Goal: Find specific page/section: Find specific page/section

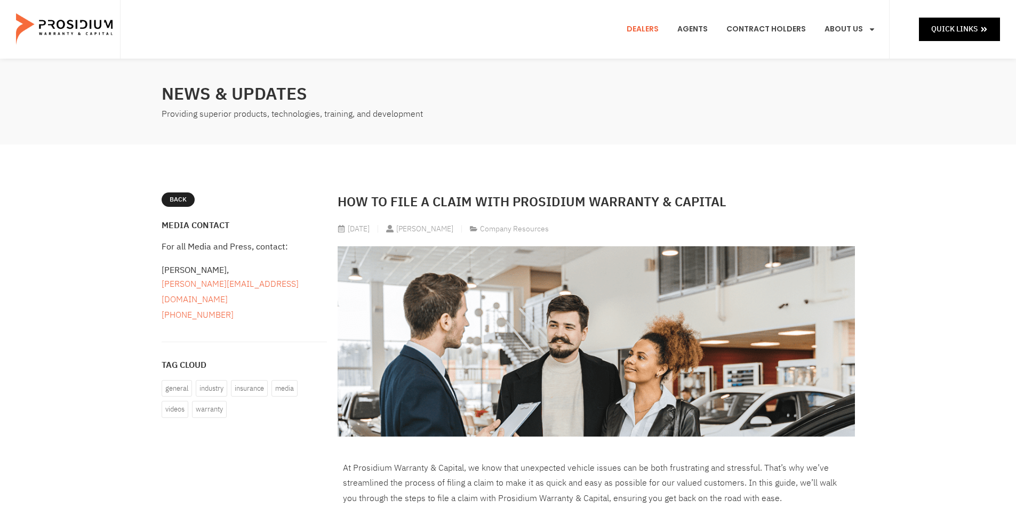
click at [655, 32] on link "Dealers" at bounding box center [642, 29] width 48 height 39
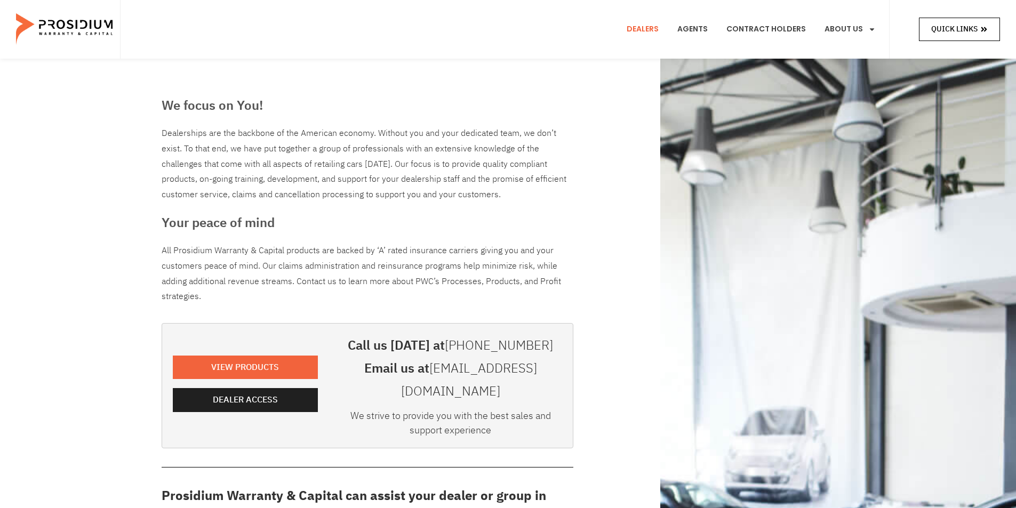
click at [954, 29] on span "Quick Links" at bounding box center [954, 28] width 46 height 13
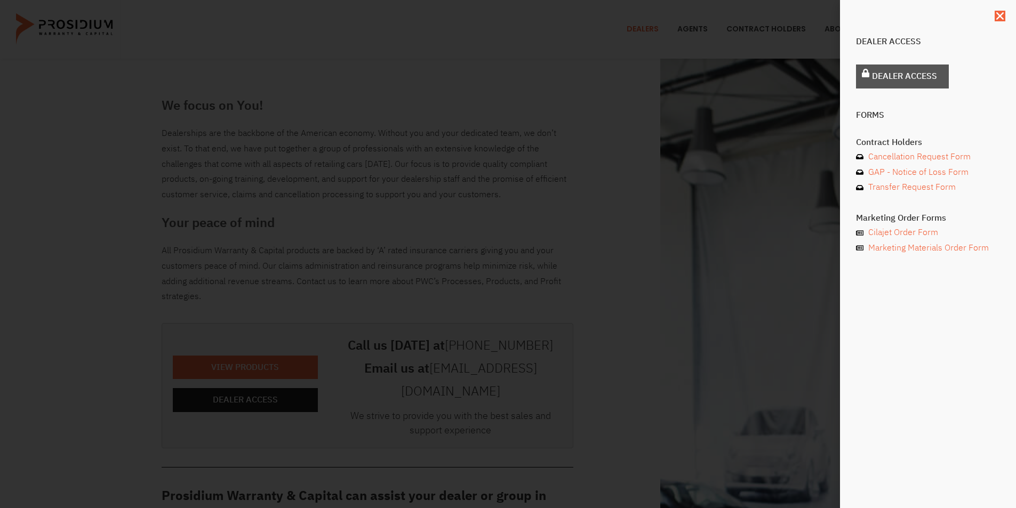
click at [892, 80] on span "Dealer Access" at bounding box center [904, 76] width 65 height 15
